Goal: Task Accomplishment & Management: Complete application form

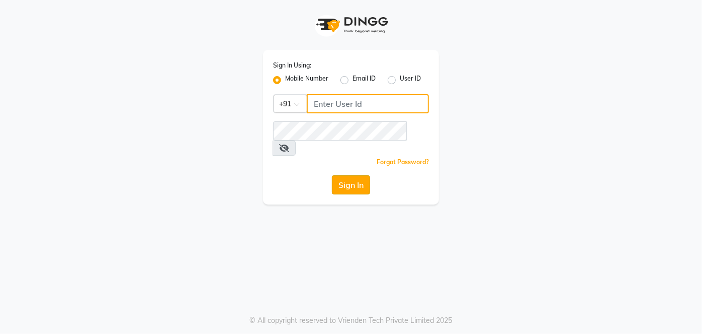
type input "9810374763"
click at [343, 175] on button "Sign In" at bounding box center [351, 184] width 38 height 19
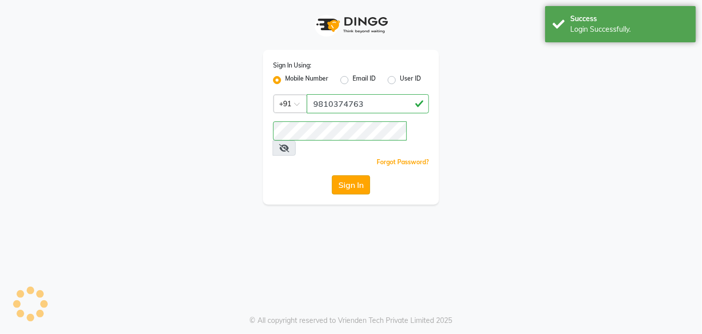
select select "service"
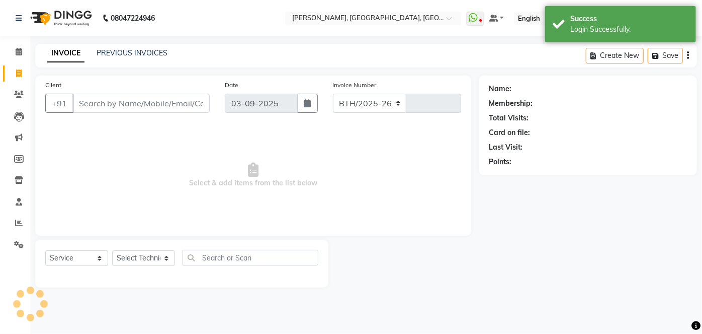
select select "5188"
type input "0989"
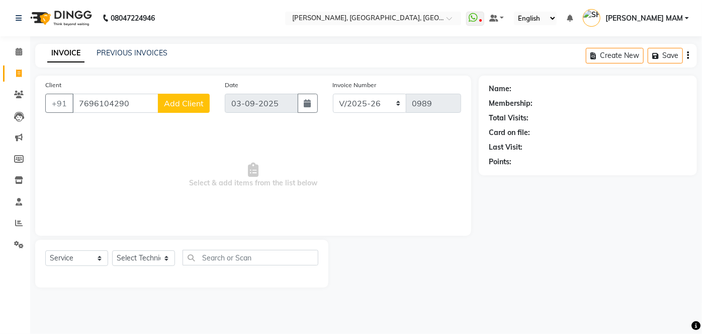
type input "7696104290"
click at [184, 102] on span "Add Client" at bounding box center [184, 103] width 40 height 10
select select "21"
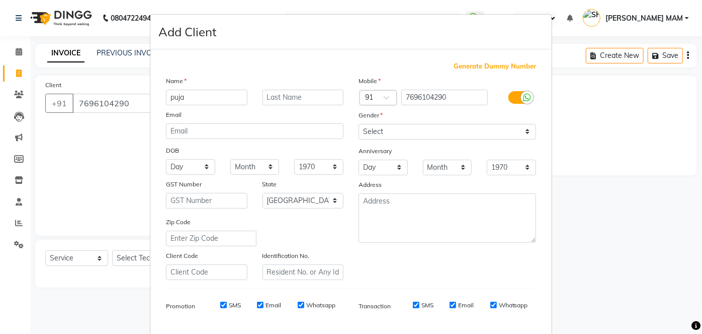
type input "puja"
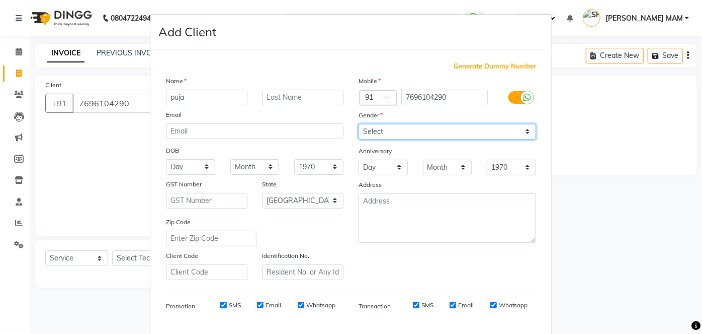
click at [373, 129] on select "Select [DEMOGRAPHIC_DATA] [DEMOGRAPHIC_DATA] Other Prefer Not To Say" at bounding box center [448, 132] width 178 height 16
select select "[DEMOGRAPHIC_DATA]"
click at [359, 124] on select "Select [DEMOGRAPHIC_DATA] [DEMOGRAPHIC_DATA] Other Prefer Not To Say" at bounding box center [448, 132] width 178 height 16
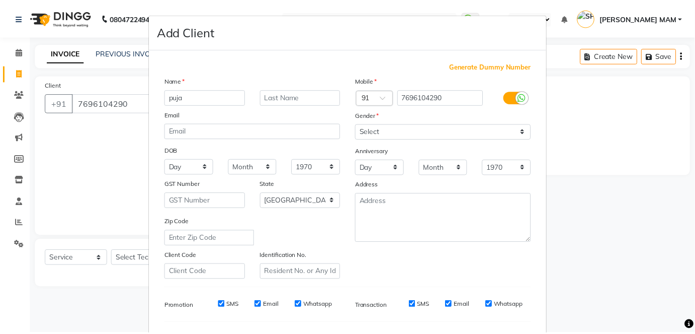
scroll to position [130, 0]
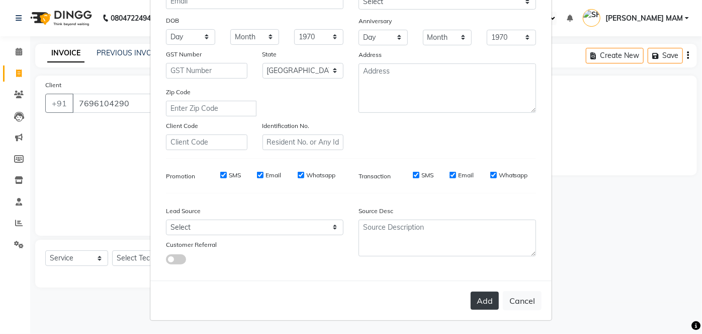
drag, startPoint x: 467, startPoint y: 295, endPoint x: 492, endPoint y: 296, distance: 24.7
click at [492, 296] on div "Add Cancel" at bounding box center [350, 300] width 401 height 40
click at [492, 296] on button "Add" at bounding box center [485, 300] width 28 height 18
select select
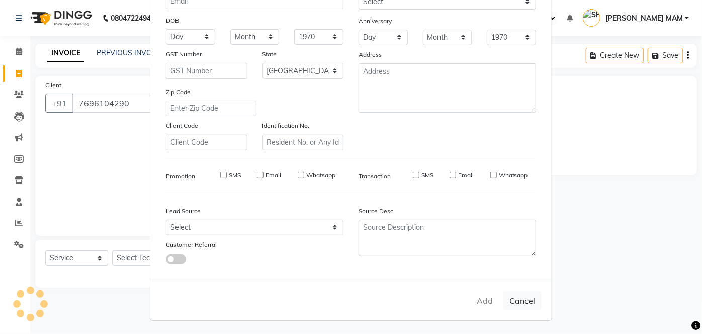
select select
select select "null"
select select
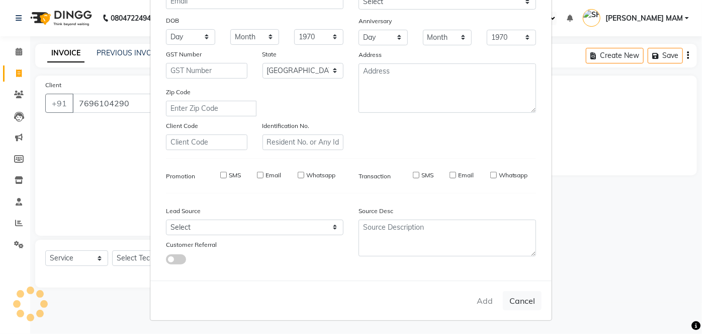
select select
checkbox input "false"
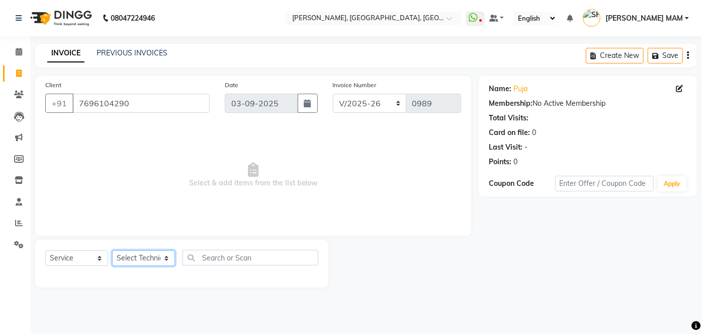
click at [147, 258] on select "Select Technician [PERSON_NAME] MANAGER [PERSON_NAME] pawan SACHIN [PERSON_NAME…" at bounding box center [143, 258] width 63 height 16
select select "34768"
click at [112, 250] on select "Select Technician [PERSON_NAME] MANAGER [PERSON_NAME] pawan SACHIN [PERSON_NAME…" at bounding box center [143, 258] width 63 height 16
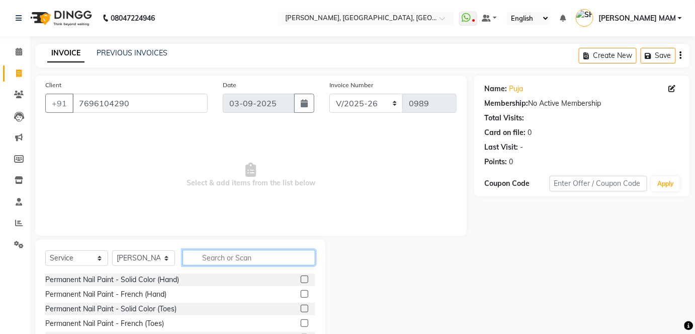
click at [226, 255] on input "text" at bounding box center [249, 258] width 133 height 16
type input "fre"
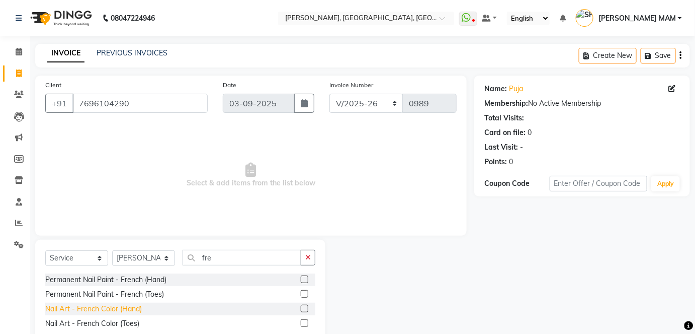
click at [109, 310] on div "Nail Art - French Color (Hand)" at bounding box center [93, 308] width 97 height 11
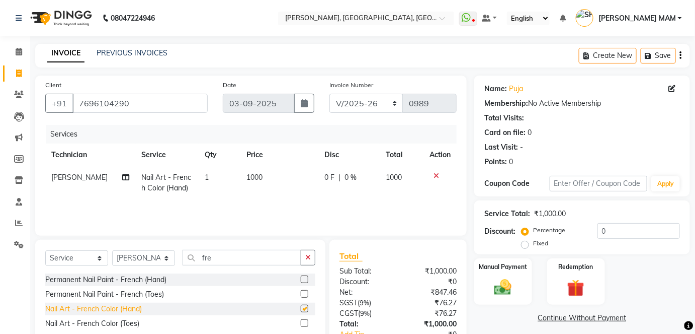
checkbox input "false"
click at [259, 197] on td "1000" at bounding box center [278, 182] width 77 height 33
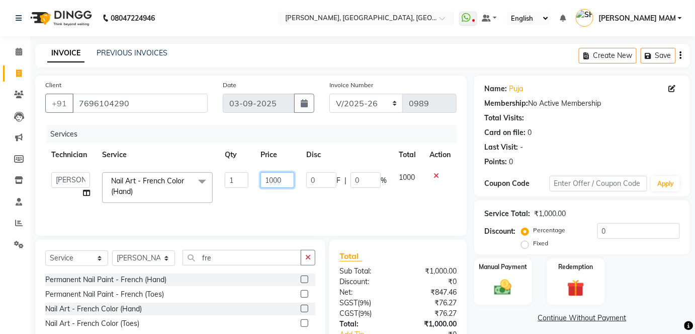
click at [280, 182] on input "1000" at bounding box center [278, 180] width 34 height 16
type input "1"
type input "2360"
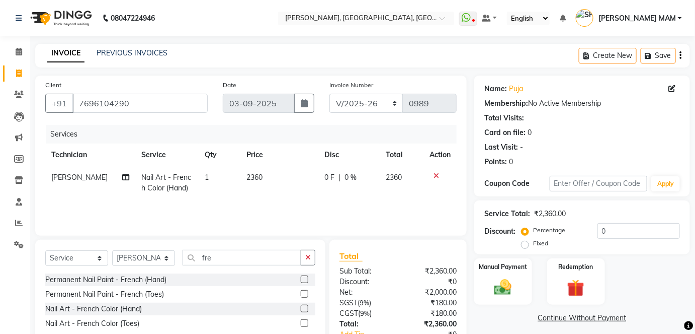
click at [287, 194] on td "2360" at bounding box center [278, 182] width 77 height 33
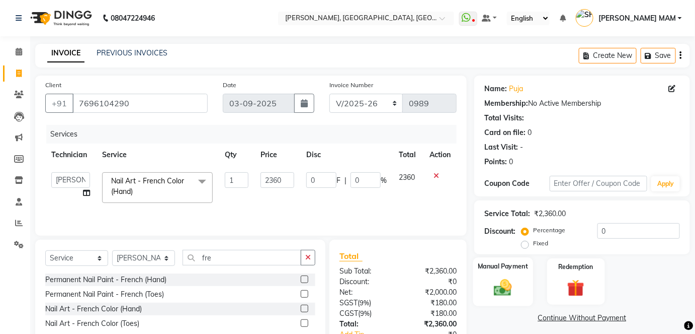
click at [518, 281] on div "Manual Payment" at bounding box center [503, 281] width 60 height 49
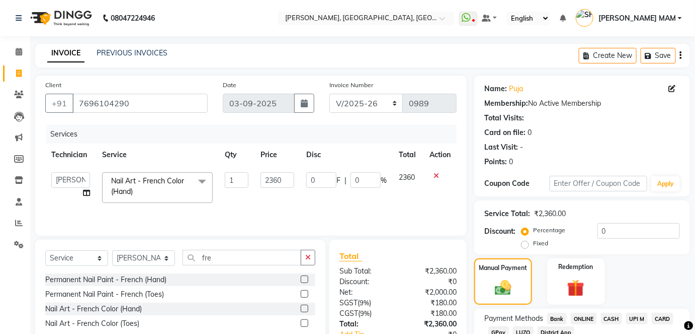
click at [594, 318] on span "ONLINE" at bounding box center [584, 318] width 26 height 12
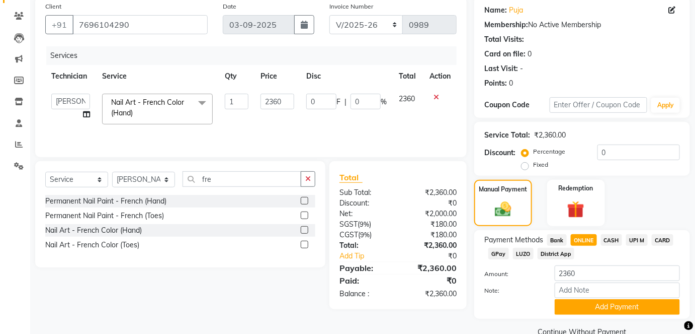
scroll to position [99, 0]
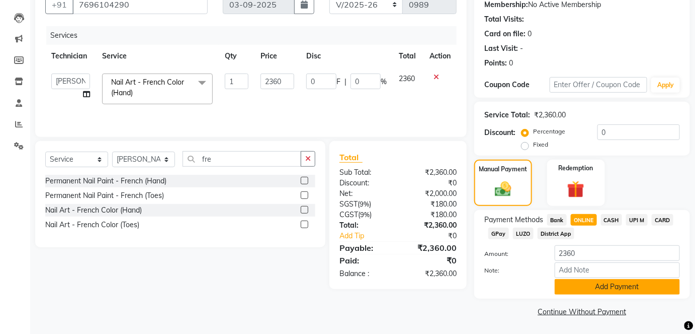
click at [643, 282] on button "Add Payment" at bounding box center [617, 287] width 125 height 16
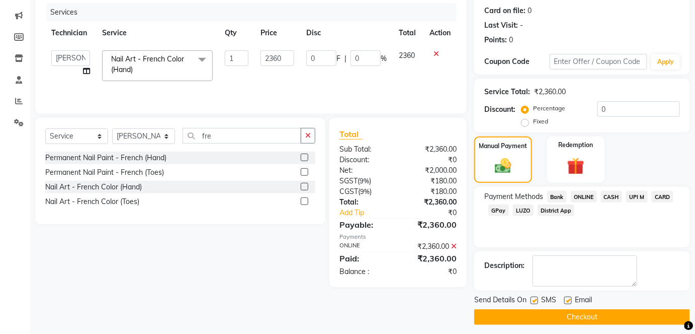
scroll to position [127, 0]
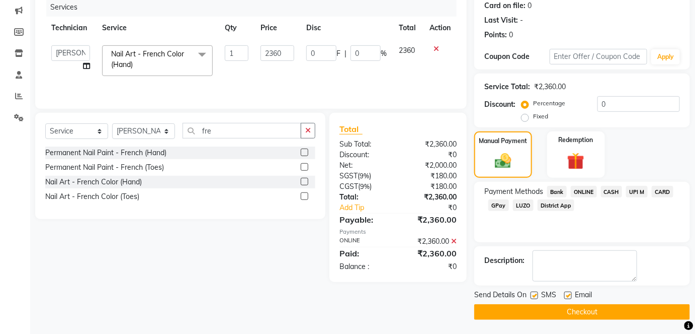
click at [622, 306] on button "Checkout" at bounding box center [582, 312] width 216 height 16
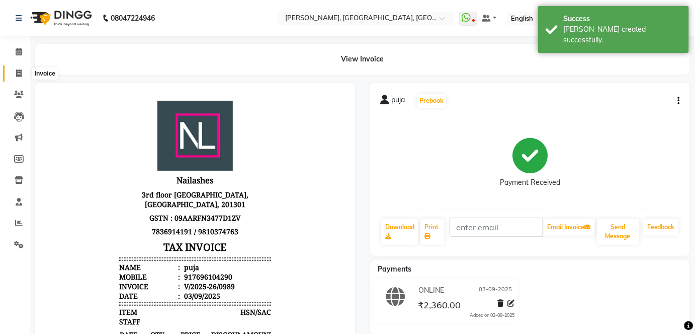
click at [19, 76] on icon at bounding box center [19, 73] width 6 height 8
select select "5188"
select select "service"
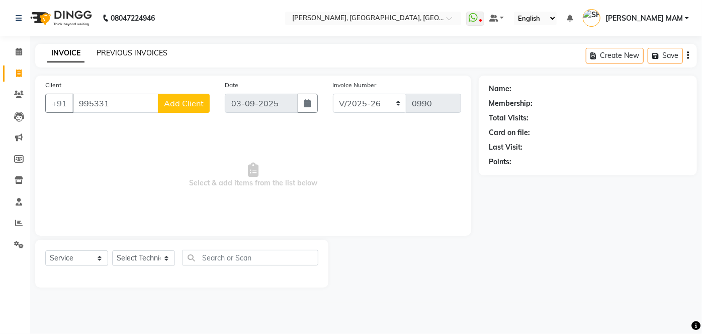
type input "995331"
click at [140, 57] on link "PREVIOUS INVOICES" at bounding box center [132, 52] width 71 height 9
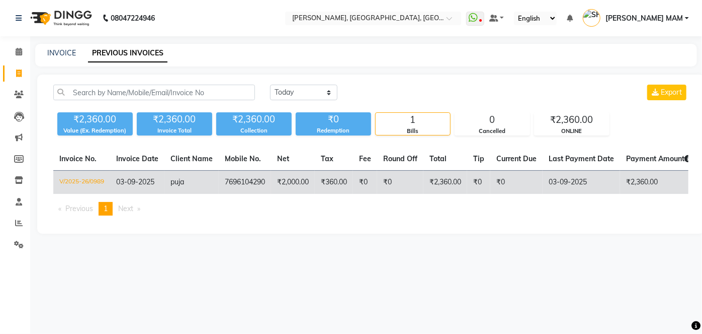
click at [280, 177] on td "₹2,000.00" at bounding box center [293, 183] width 44 height 24
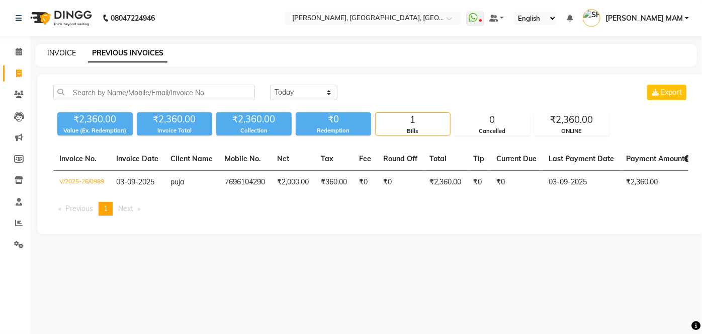
click at [67, 51] on link "INVOICE" at bounding box center [61, 52] width 29 height 9
select select "service"
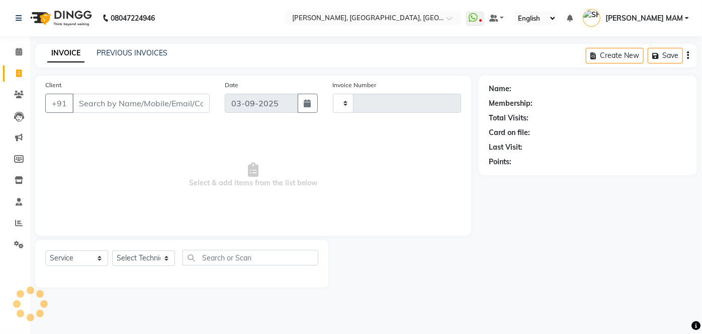
type input "0990"
select select "5188"
type input "9953317863"
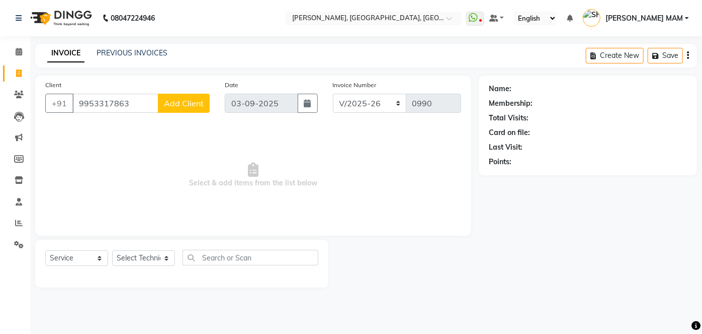
click at [192, 96] on button "Add Client" at bounding box center [184, 103] width 52 height 19
select select "21"
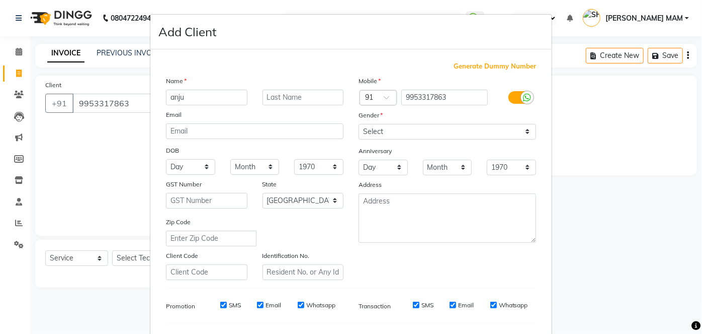
type input "anju"
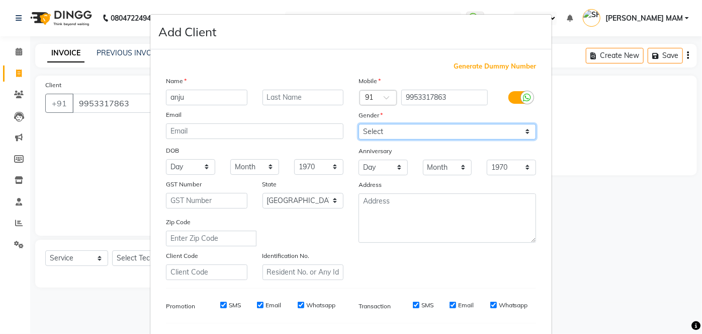
drag, startPoint x: 377, startPoint y: 127, endPoint x: 369, endPoint y: 168, distance: 41.4
click at [369, 168] on div "Mobile Country Code × 91 9953317863 Gender Select [DEMOGRAPHIC_DATA] [DEMOGRAPH…" at bounding box center [447, 177] width 193 height 204
select select "[DEMOGRAPHIC_DATA]"
click at [359, 124] on select "Select [DEMOGRAPHIC_DATA] [DEMOGRAPHIC_DATA] Other Prefer Not To Say" at bounding box center [448, 132] width 178 height 16
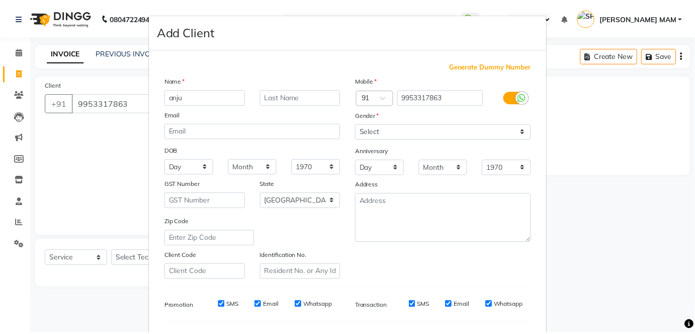
scroll to position [130, 0]
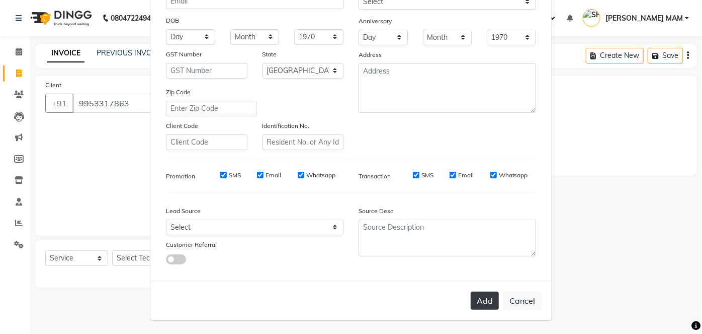
click at [476, 293] on button "Add" at bounding box center [485, 300] width 28 height 18
select select
select select "null"
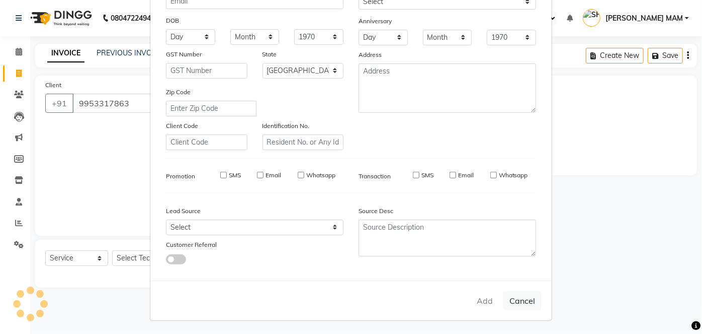
select select
checkbox input "false"
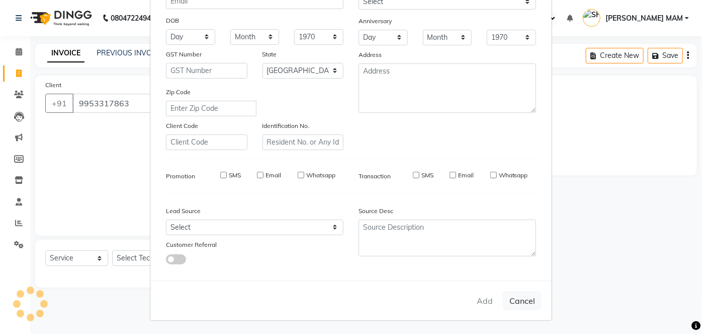
checkbox input "false"
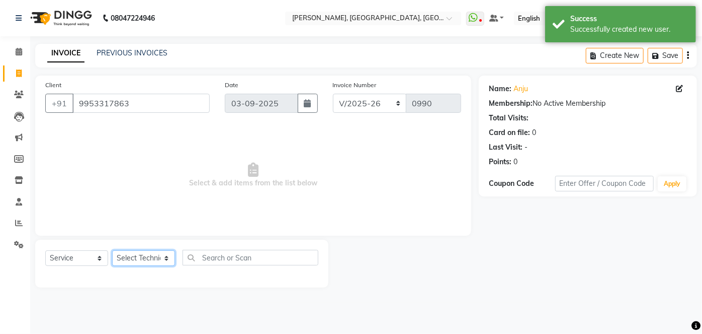
click at [148, 261] on select "Select Technician [PERSON_NAME] MANAGER [PERSON_NAME] pawan SACHIN [PERSON_NAME…" at bounding box center [143, 258] width 63 height 16
select select "68711"
click at [112, 250] on select "Select Technician [PERSON_NAME] MANAGER [PERSON_NAME] pawan SACHIN [PERSON_NAME…" at bounding box center [143, 258] width 63 height 16
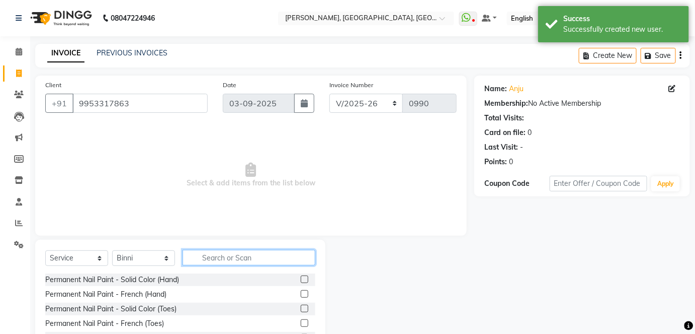
click at [238, 258] on input "text" at bounding box center [249, 258] width 133 height 16
type input "ex"
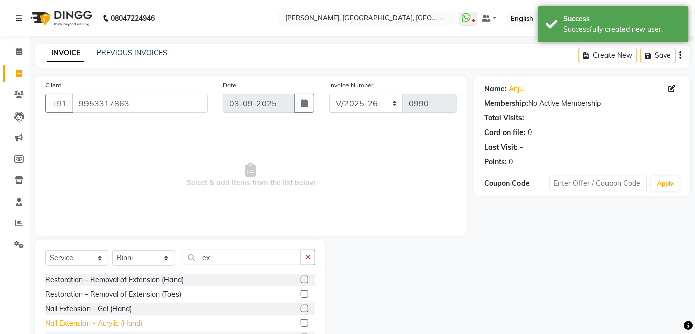
click at [134, 319] on div "Nail Extension - Acrylic (Hand)" at bounding box center [93, 323] width 97 height 11
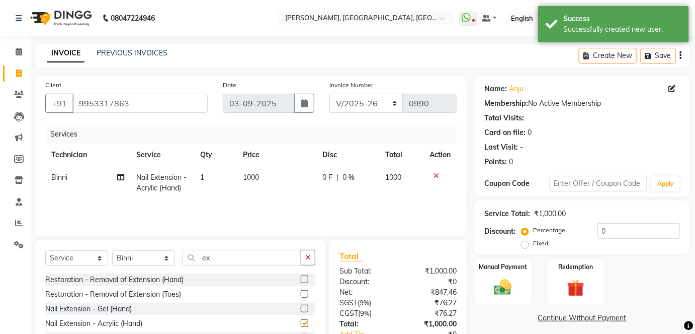
checkbox input "false"
click at [234, 201] on div "Services Technician Service Qty Price Disc Total Action Binni Nail Extension - …" at bounding box center [251, 175] width 412 height 101
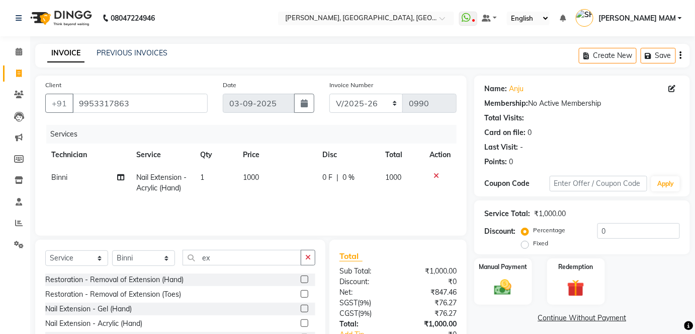
click at [261, 171] on td "1000" at bounding box center [276, 182] width 79 height 33
select select "68711"
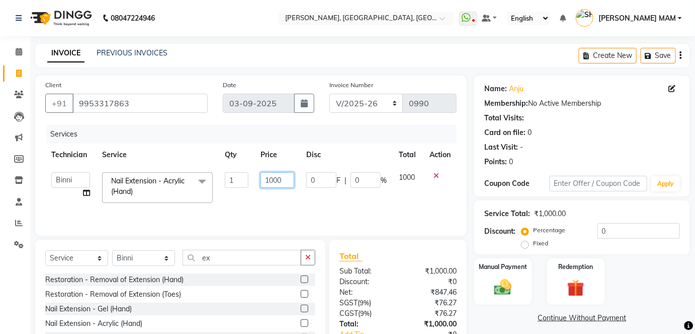
click at [270, 179] on input "1000" at bounding box center [278, 180] width 34 height 16
type input "2000"
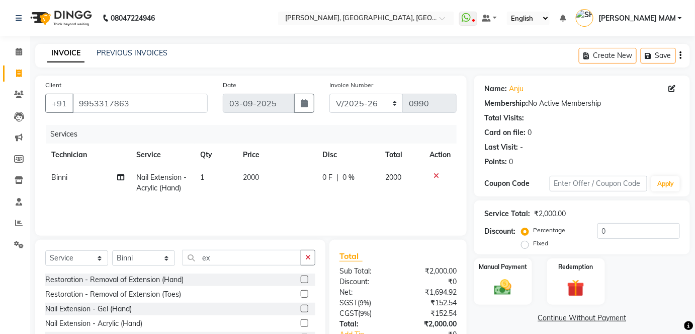
click at [313, 190] on tr "Binni Nail Extension - Acrylic (Hand) 1 2000 0 F | 0 % 2000" at bounding box center [251, 182] width 412 height 33
click at [498, 274] on div "Manual Payment" at bounding box center [503, 281] width 60 height 49
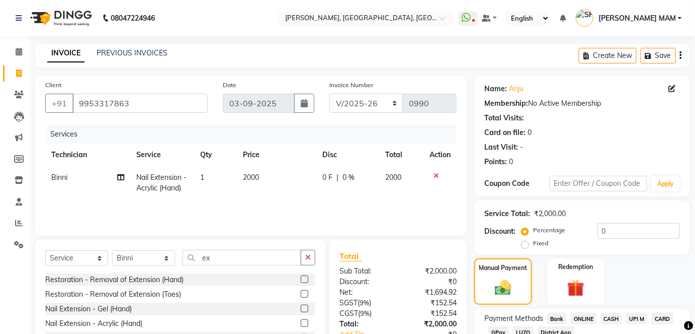
click at [616, 317] on span "CASH" at bounding box center [612, 318] width 22 height 12
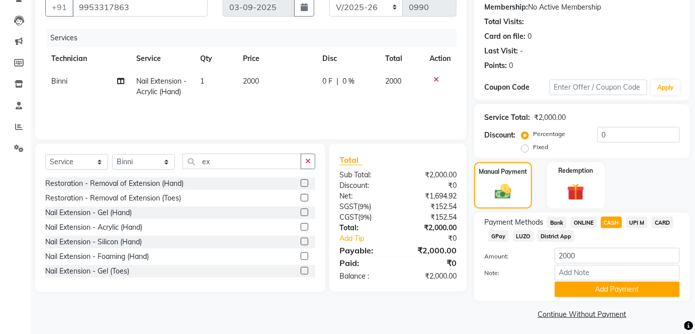
scroll to position [99, 0]
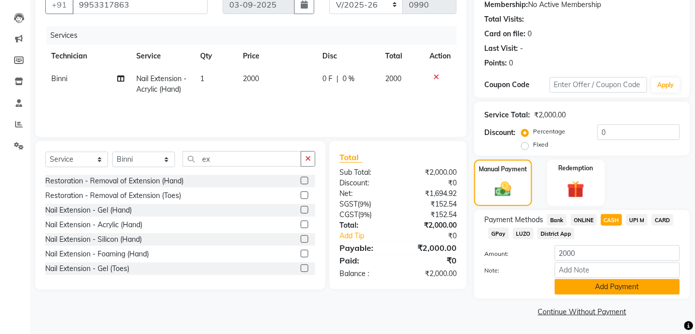
click at [624, 288] on button "Add Payment" at bounding box center [617, 287] width 125 height 16
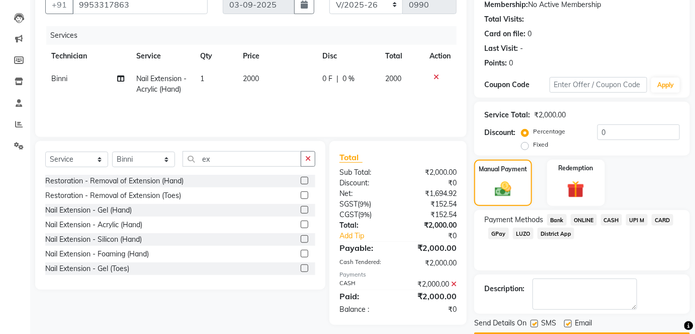
scroll to position [127, 0]
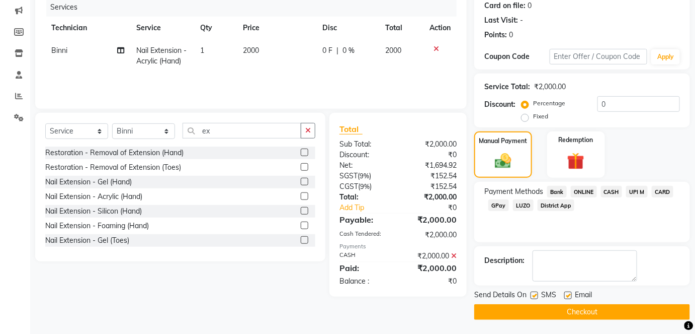
click at [636, 314] on button "Checkout" at bounding box center [582, 312] width 216 height 16
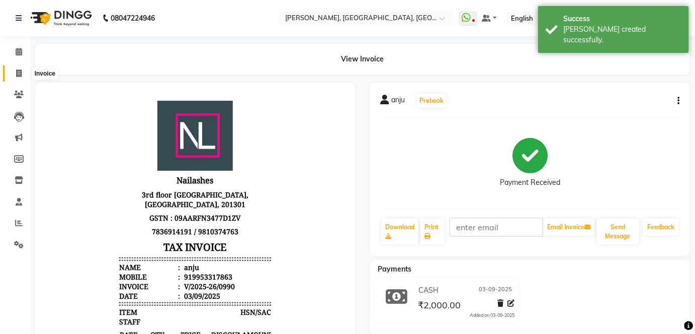
click at [19, 76] on icon at bounding box center [19, 73] width 6 height 8
select select "5188"
select select "service"
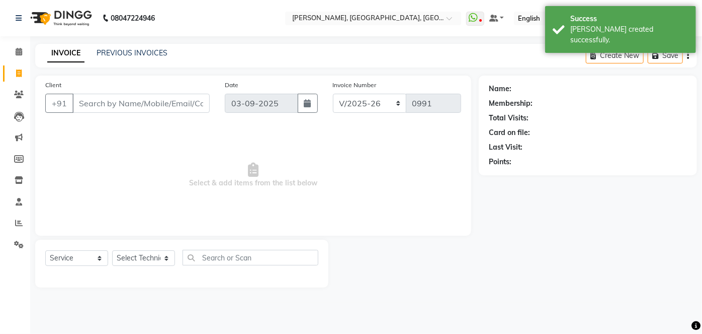
click at [118, 102] on input "Client" at bounding box center [140, 103] width 137 height 19
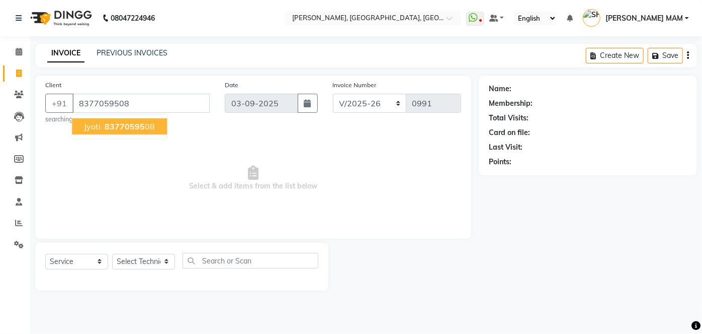
type input "8377059508"
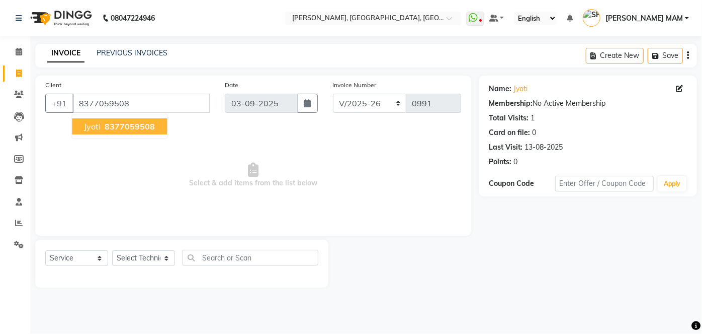
click at [108, 122] on span "8377059508" at bounding box center [130, 126] width 50 height 10
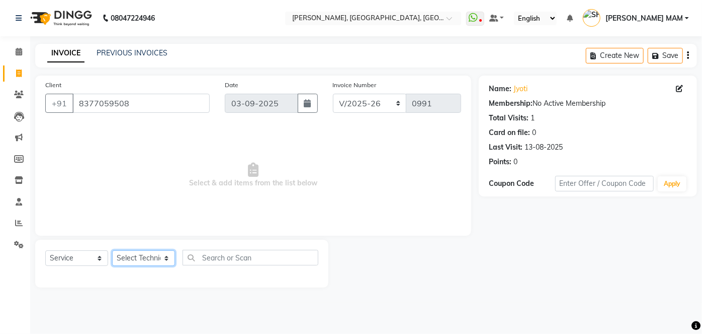
click at [137, 253] on select "Select Technician [PERSON_NAME] MANAGER [PERSON_NAME] pawan SACHIN [PERSON_NAME…" at bounding box center [143, 258] width 63 height 16
select select "35800"
click at [112, 250] on select "Select Technician [PERSON_NAME] MANAGER [PERSON_NAME] pawan SACHIN [PERSON_NAME…" at bounding box center [143, 258] width 63 height 16
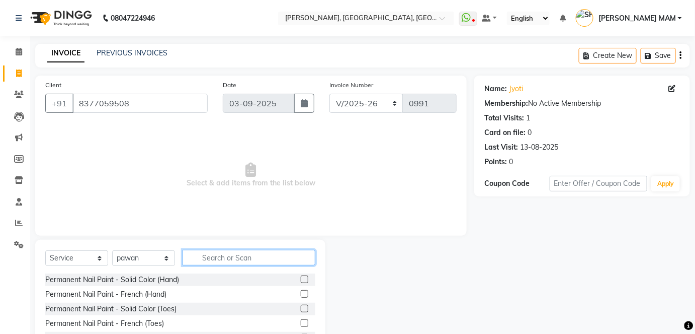
click at [227, 251] on input "text" at bounding box center [249, 258] width 133 height 16
type input "e"
click at [227, 251] on input "re" at bounding box center [242, 258] width 119 height 16
type input "ref"
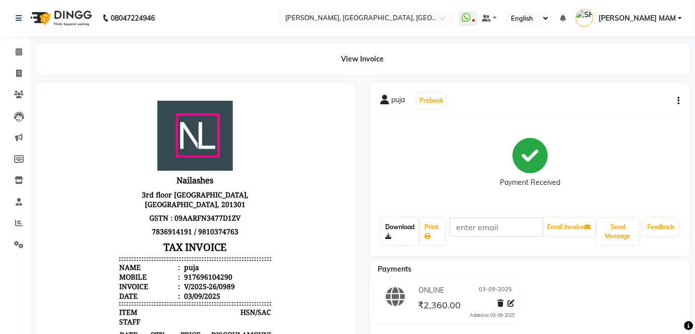
click at [401, 232] on link "Download" at bounding box center [399, 231] width 37 height 26
